Goal: Find specific page/section: Find specific page/section

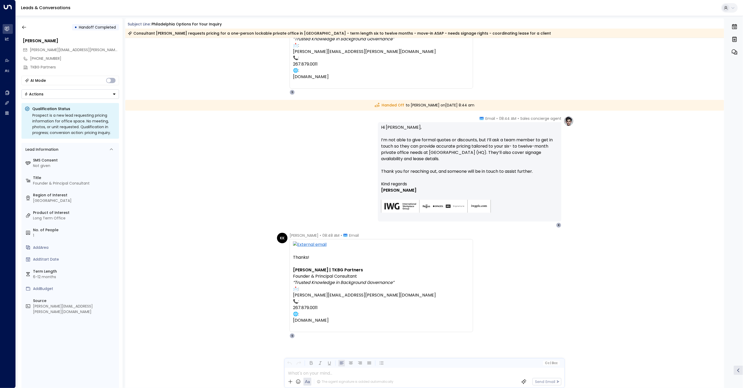
scroll to position [446, 0]
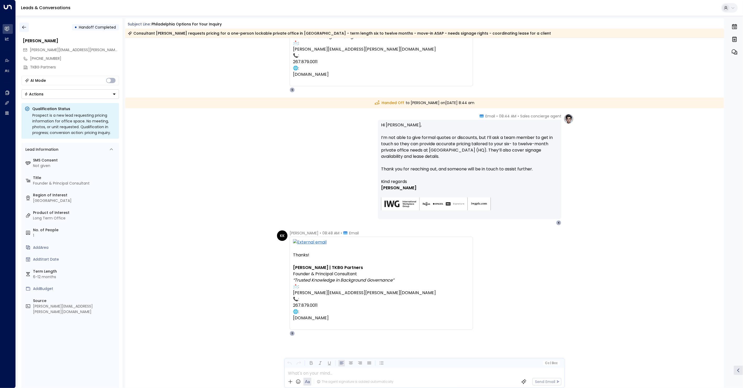
click at [25, 27] on icon "button" at bounding box center [24, 27] width 4 height 3
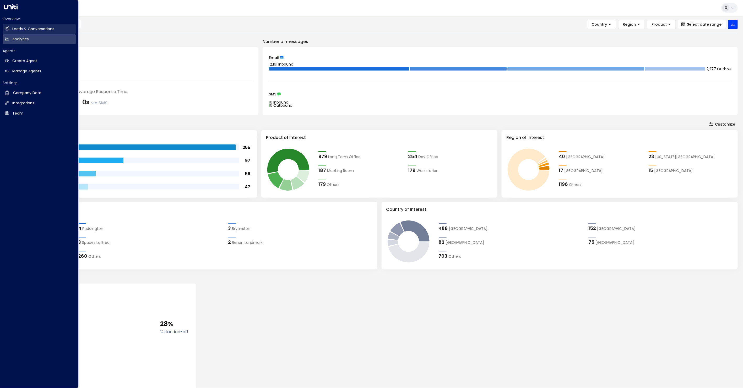
click at [11, 28] on link "Leads & Conversations Leads & Conversations" at bounding box center [39, 29] width 73 height 10
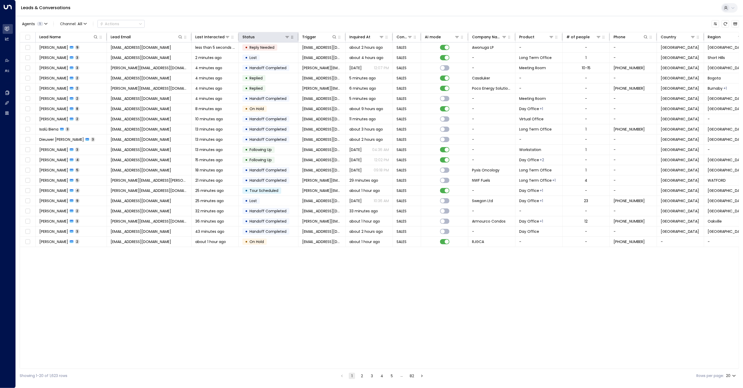
click at [294, 38] on icon "button" at bounding box center [292, 37] width 4 height 4
click at [290, 39] on icon "button" at bounding box center [292, 37] width 4 height 4
click at [287, 39] on icon at bounding box center [287, 37] width 4 height 4
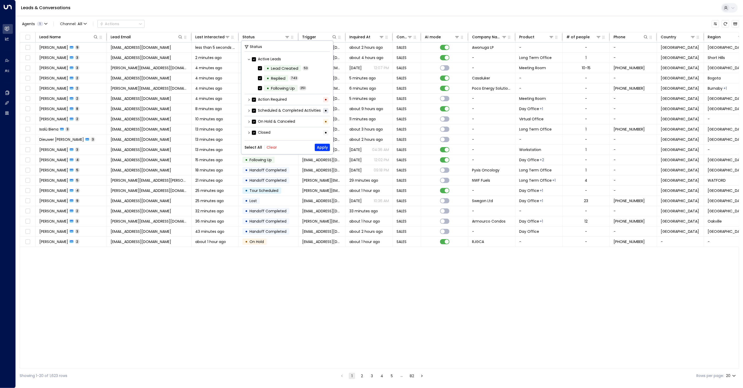
click at [265, 58] on label "Active Leads" at bounding box center [266, 59] width 29 height 6
click at [266, 68] on div "• Lead Created" at bounding box center [282, 68] width 37 height 6
click at [267, 146] on button "Clear" at bounding box center [272, 147] width 10 height 4
click at [321, 147] on button "Apply" at bounding box center [322, 147] width 15 height 7
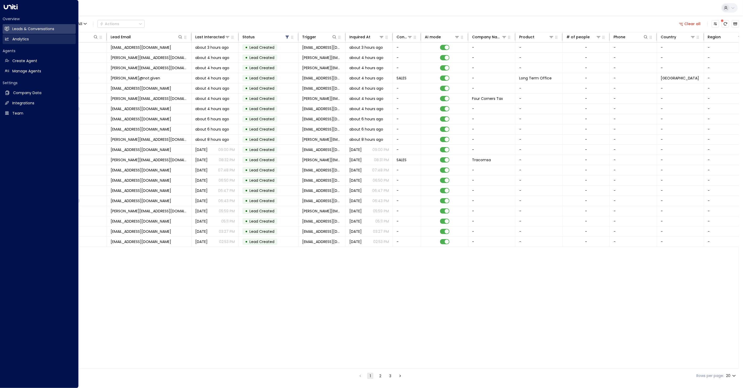
click at [6, 39] on icon at bounding box center [6, 38] width 3 height 3
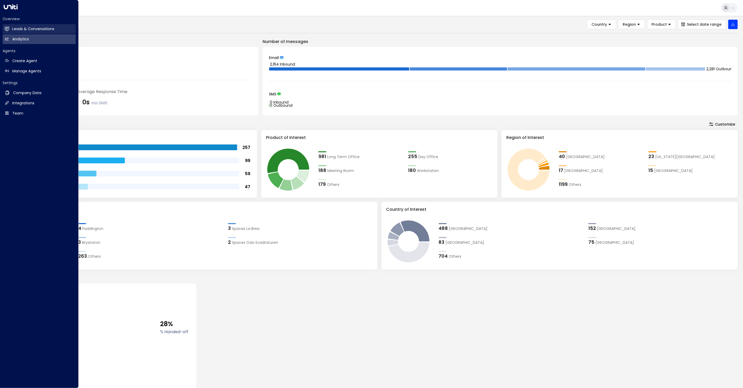
click at [9, 30] on icon at bounding box center [7, 28] width 4 height 3
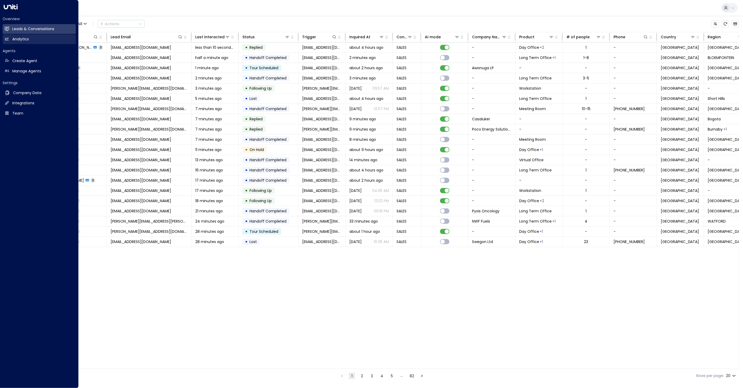
click at [8, 40] on icon at bounding box center [7, 38] width 4 height 3
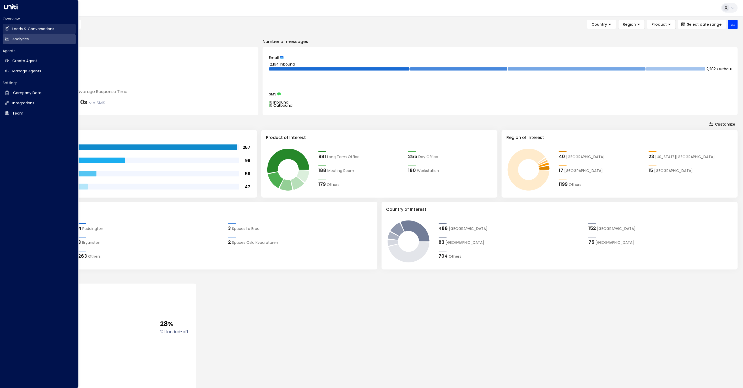
click at [9, 29] on icon at bounding box center [7, 28] width 4 height 3
